Goal: Find contact information: Find contact information

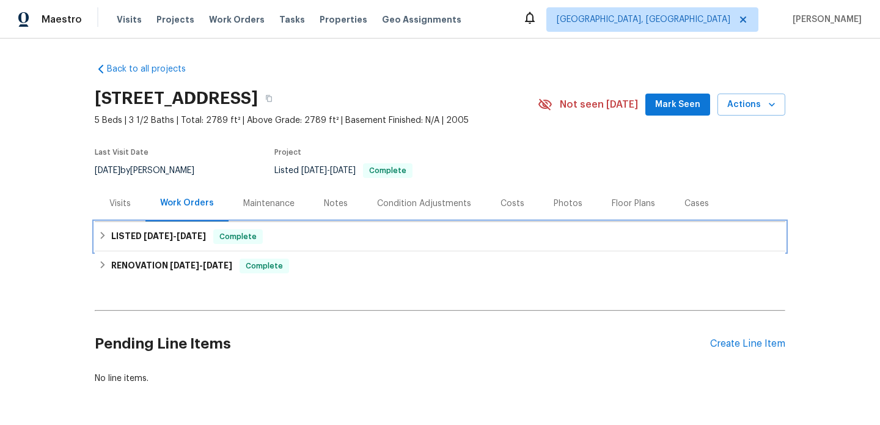
click at [163, 230] on h6 "LISTED [DATE] - [DATE]" at bounding box center [158, 236] width 95 height 15
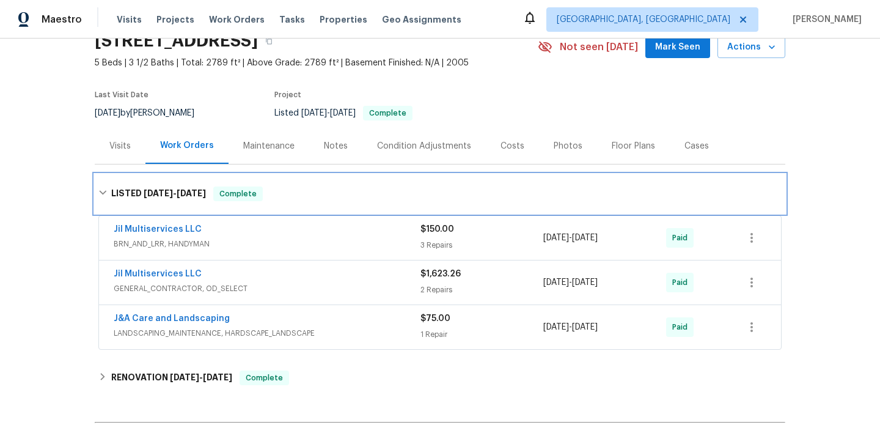
scroll to position [58, 0]
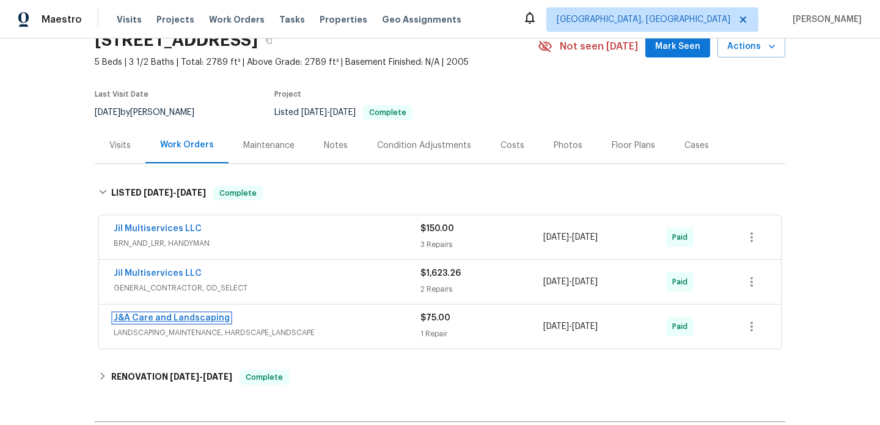
click at [157, 320] on link "J&A Care and Landscaping" at bounding box center [172, 317] width 116 height 9
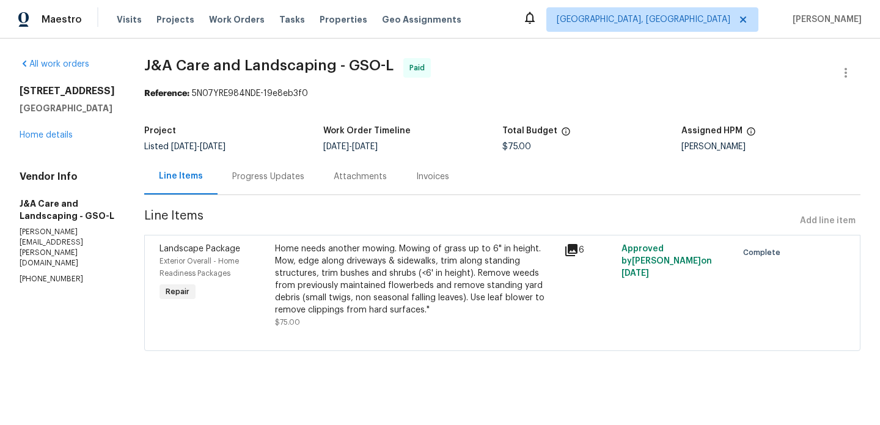
click at [287, 181] on div "Progress Updates" at bounding box center [268, 176] width 72 height 12
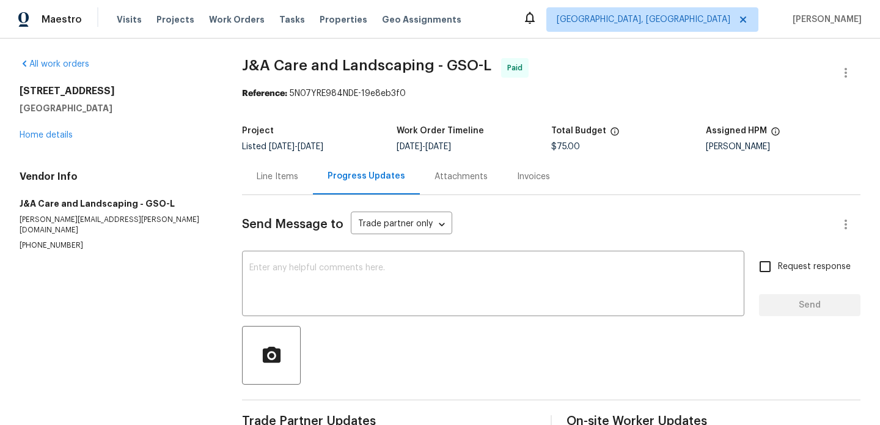
scroll to position [29, 0]
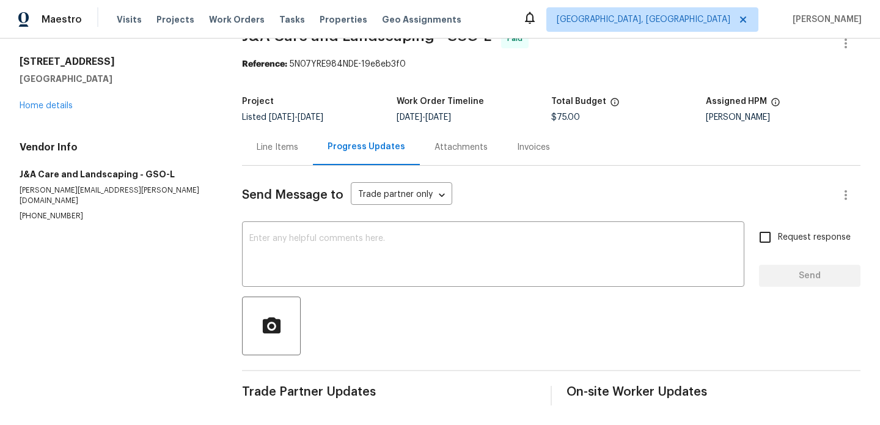
click at [280, 152] on div "Line Items" at bounding box center [278, 147] width 42 height 12
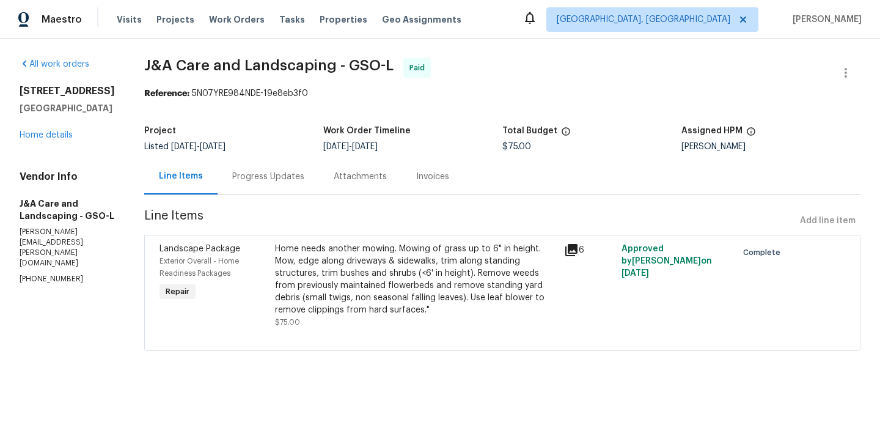
click at [287, 178] on div "Progress Updates" at bounding box center [268, 176] width 72 height 12
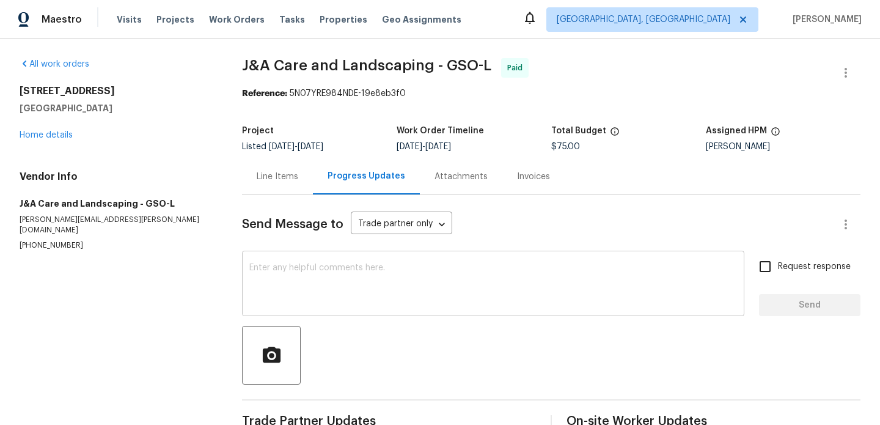
scroll to position [29, 0]
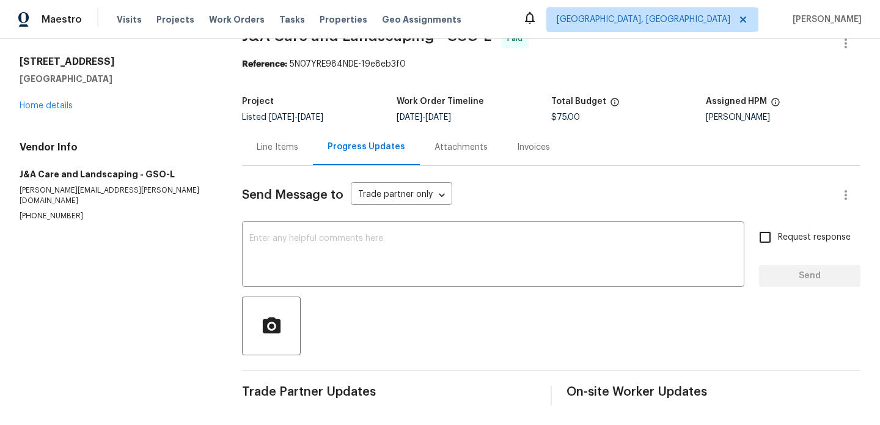
click at [278, 146] on div "Line Items" at bounding box center [278, 147] width 42 height 12
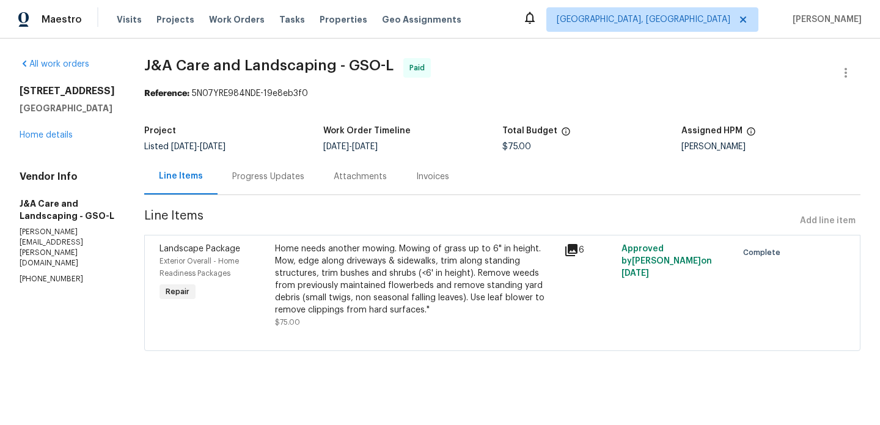
click at [296, 178] on div "Progress Updates" at bounding box center [268, 176] width 72 height 12
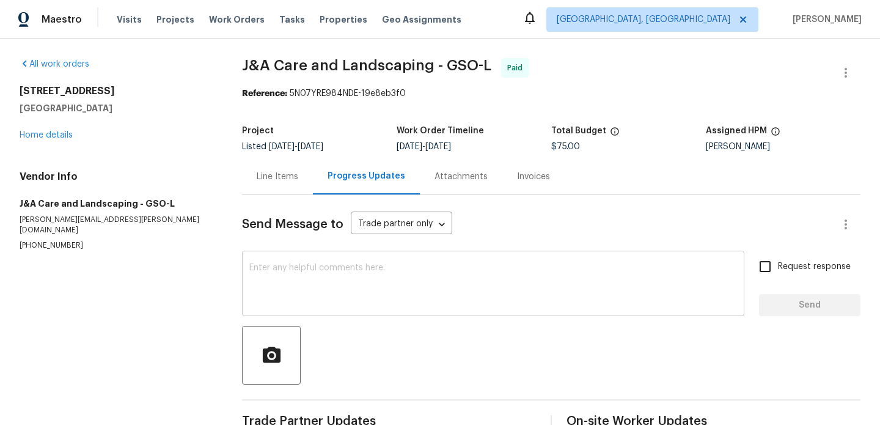
scroll to position [29, 0]
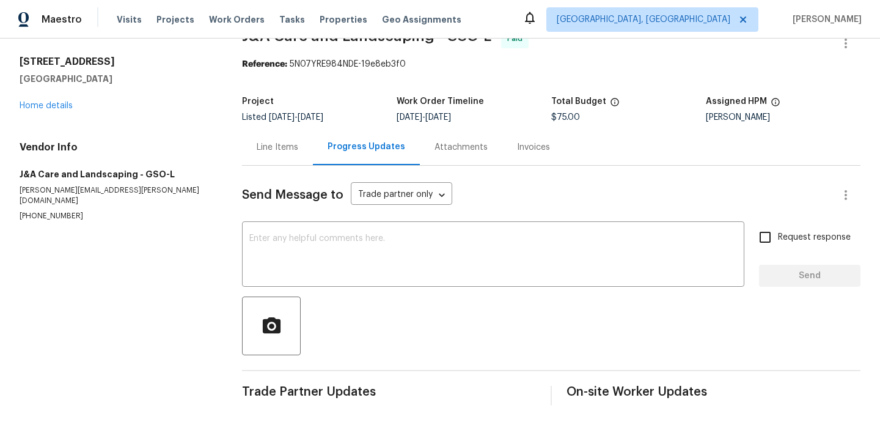
click at [78, 190] on p "[PERSON_NAME][EMAIL_ADDRESS][PERSON_NAME][DOMAIN_NAME]" at bounding box center [116, 195] width 193 height 21
copy p "[PERSON_NAME][EMAIL_ADDRESS][PERSON_NAME][DOMAIN_NAME]"
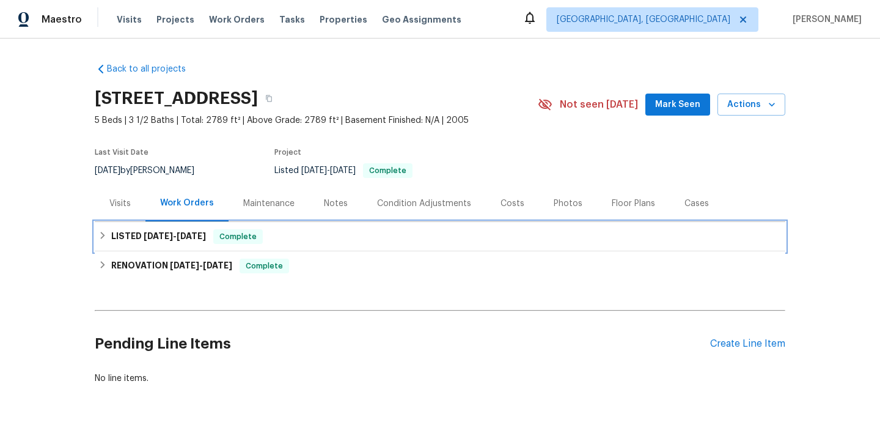
click at [145, 235] on span "[DATE]" at bounding box center [158, 236] width 29 height 9
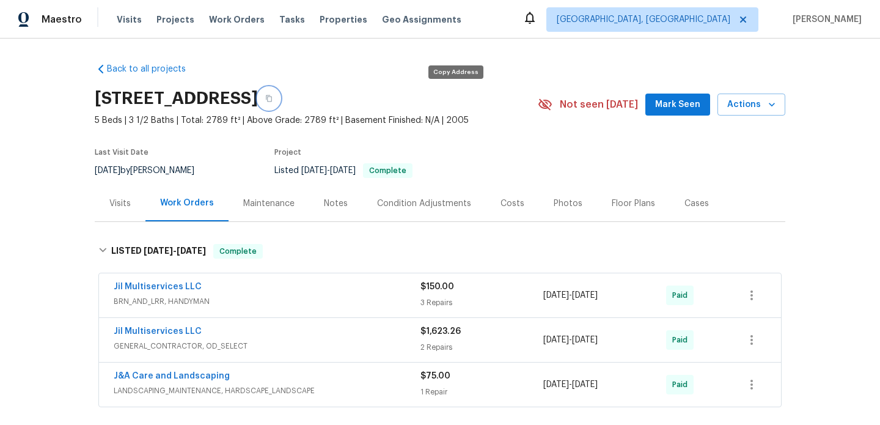
click at [280, 102] on button "button" at bounding box center [269, 98] width 22 height 22
click at [171, 372] on link "J&A Care and Landscaping" at bounding box center [172, 376] width 116 height 9
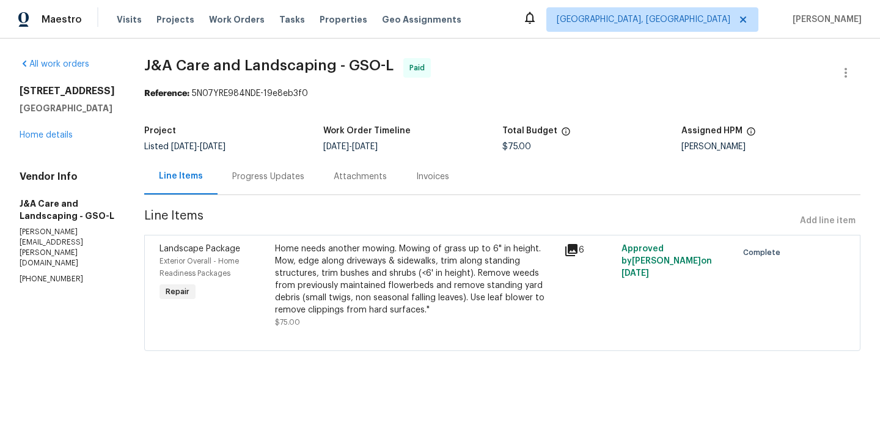
click at [337, 86] on span "J&A Care and Landscaping - GSO-L Paid" at bounding box center [487, 72] width 687 height 29
